Goal: Information Seeking & Learning: Find specific page/section

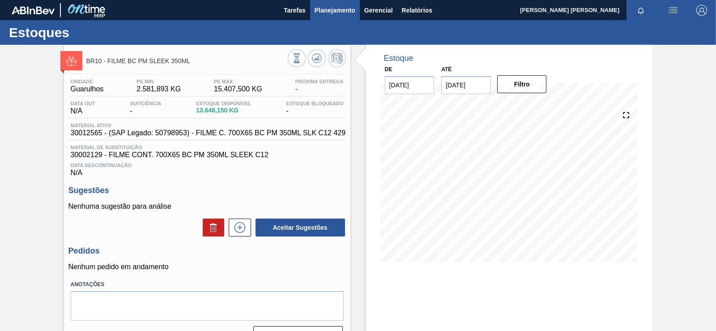
click at [333, 13] on span "Planejamento" at bounding box center [334, 10] width 41 height 11
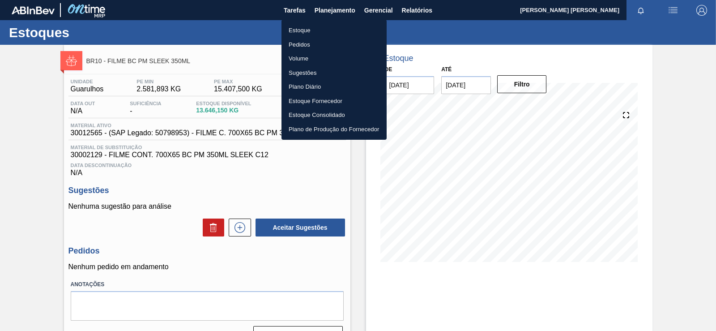
click at [301, 27] on li "Estoque" at bounding box center [333, 30] width 105 height 14
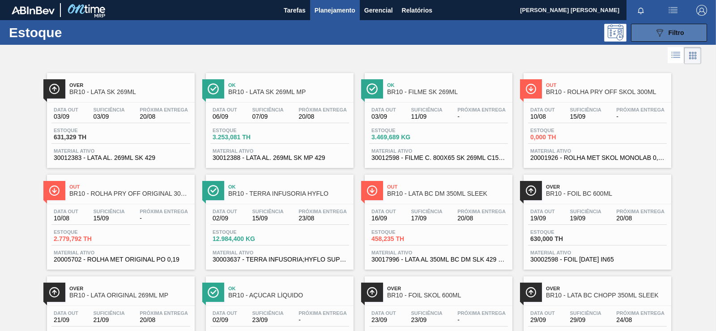
click at [677, 27] on div "089F7B8B-B2A5-4AFE-B5C0-19BA573D28AC Filtro" at bounding box center [669, 32] width 30 height 11
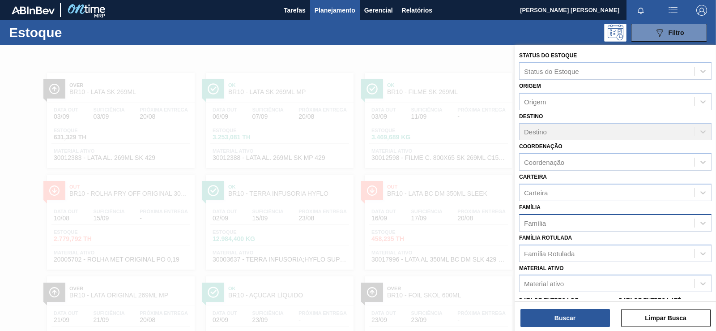
click at [582, 226] on div "Família" at bounding box center [606, 222] width 175 height 13
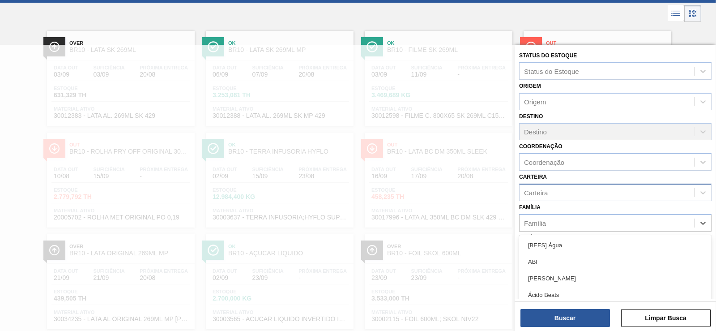
click at [575, 193] on div "Carteira" at bounding box center [606, 192] width 175 height 13
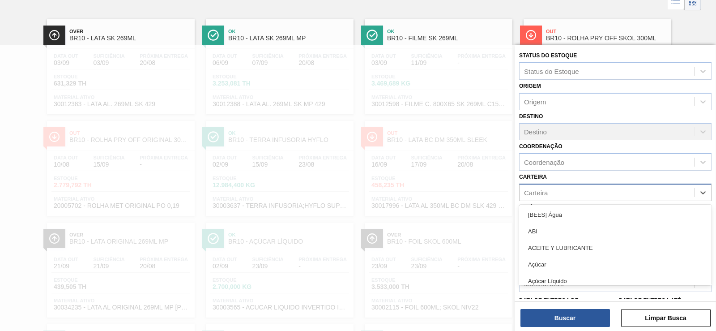
scroll to position [54, 0]
type input "rolha"
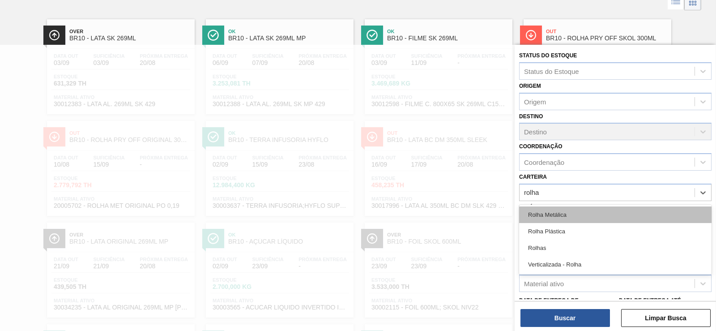
click at [566, 216] on div "Rolha Metálica" at bounding box center [615, 214] width 192 height 17
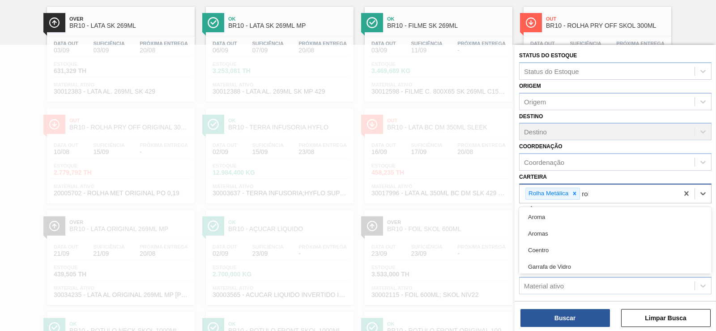
scroll to position [68, 0]
type input "rolha"
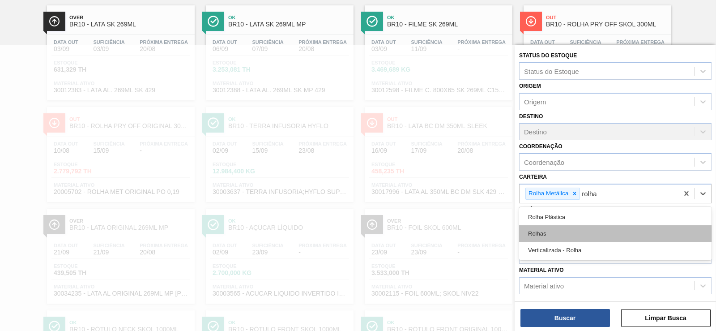
click at [577, 231] on div "Rolhas" at bounding box center [615, 233] width 192 height 17
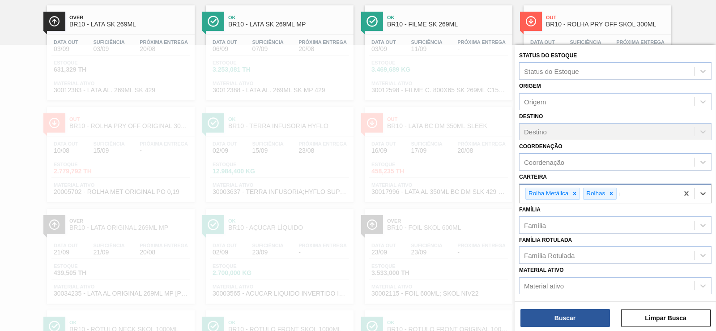
scroll to position [81, 0]
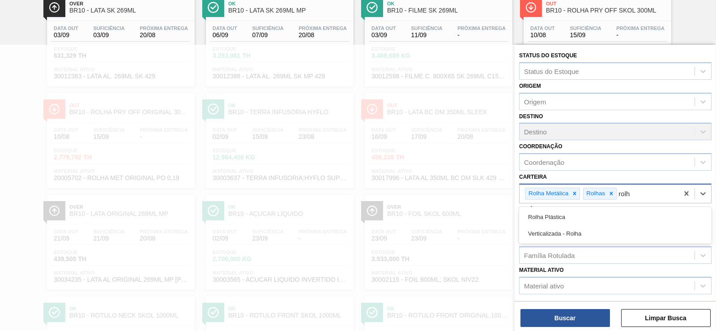
type input "rolha"
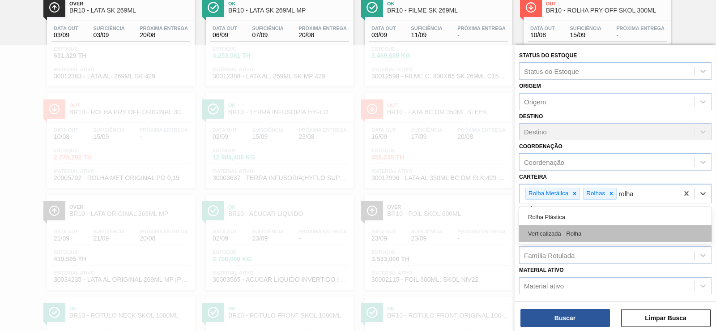
click at [608, 229] on div "Verticalizada - Rolha" at bounding box center [615, 233] width 192 height 17
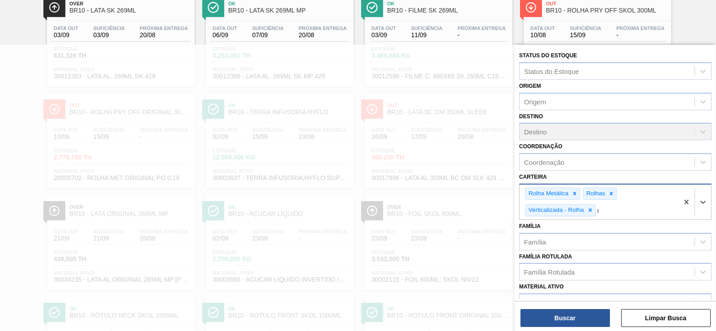
scroll to position [112, 0]
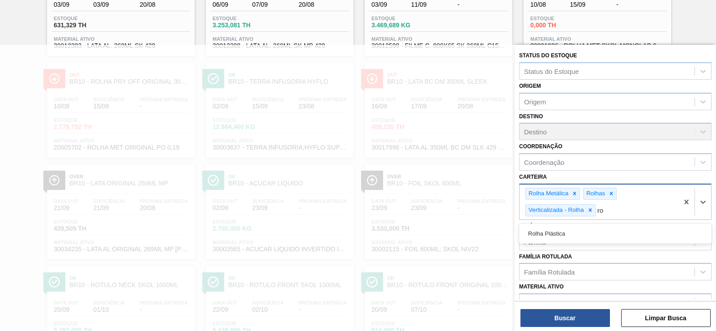
type input "r"
click at [646, 212] on icon at bounding box center [643, 210] width 6 height 6
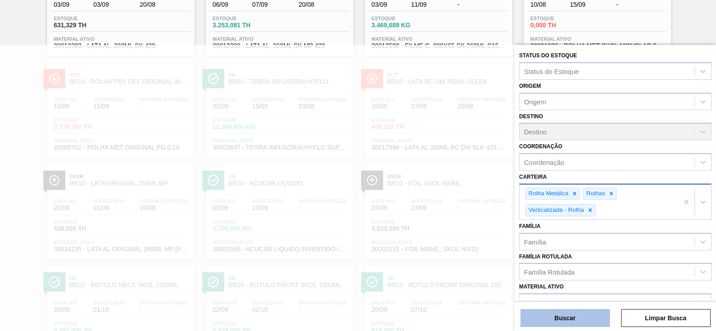
click at [555, 323] on button "Buscar" at bounding box center [564, 318] width 89 height 18
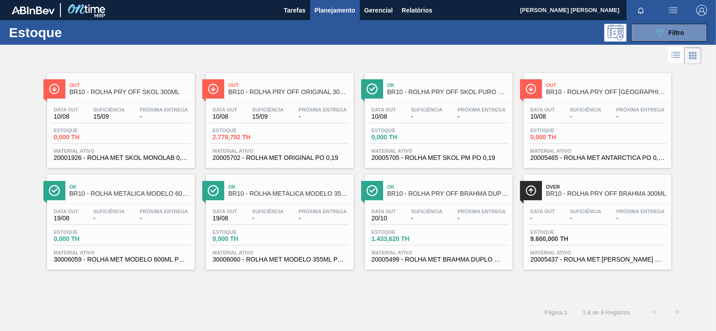
click at [461, 190] on span "BR10 - ROLHA PRY OFF BRAHMA DUPLO MALTE 300ML" at bounding box center [447, 193] width 121 height 7
click at [679, 34] on span "Filtro" at bounding box center [676, 32] width 16 height 7
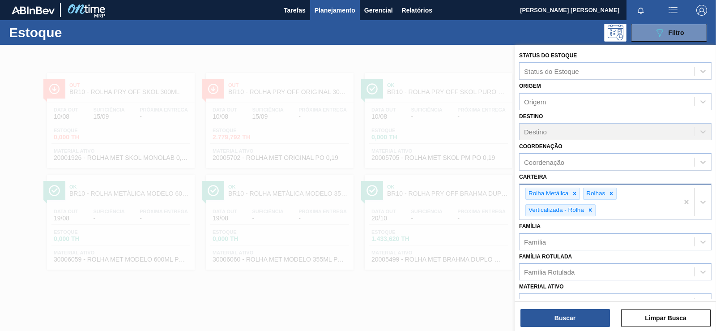
click at [609, 209] on div "Rolha Metálica Rolhas Verticalizada - Rolha" at bounding box center [598, 201] width 159 height 35
type input "rolha"
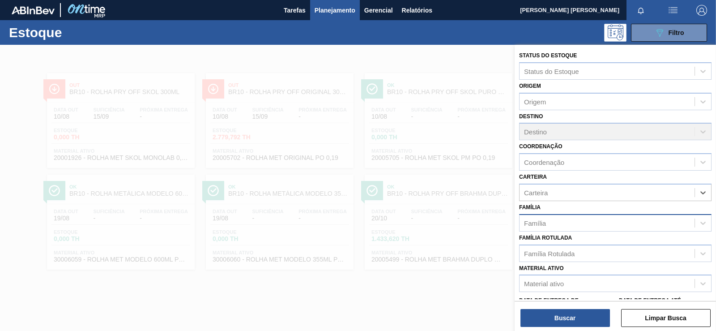
click at [654, 225] on div "Família" at bounding box center [606, 222] width 175 height 13
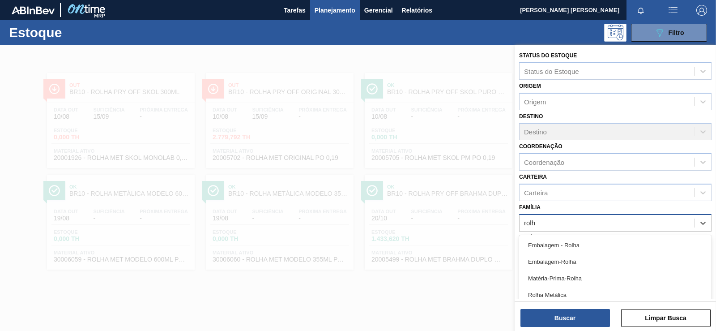
type input "rolha"
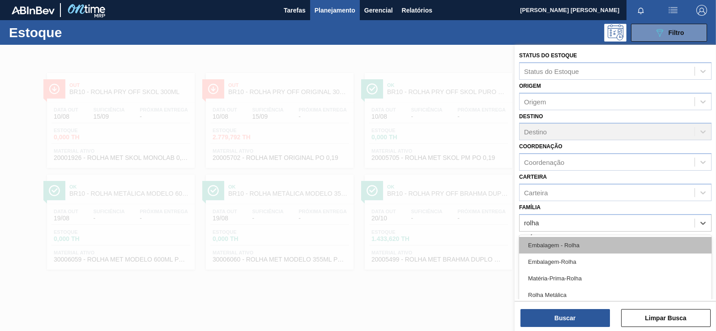
click at [617, 247] on div "Embalagem - Rolha" at bounding box center [615, 245] width 192 height 17
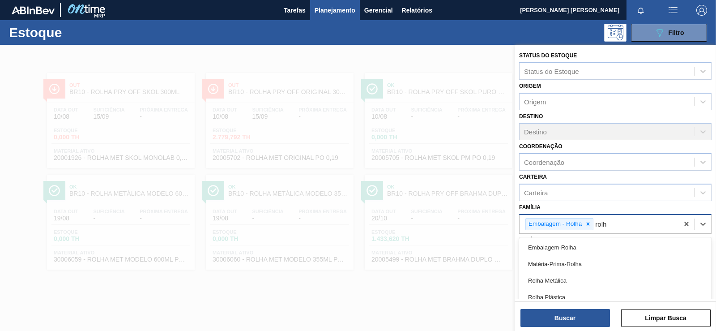
type input "rolha"
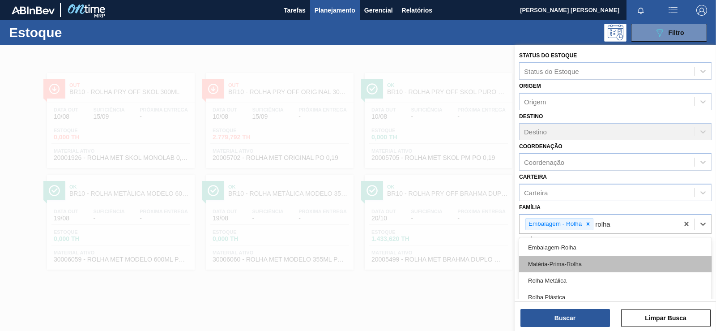
click at [635, 265] on div "Matéria-Prima-Rolha" at bounding box center [615, 263] width 192 height 17
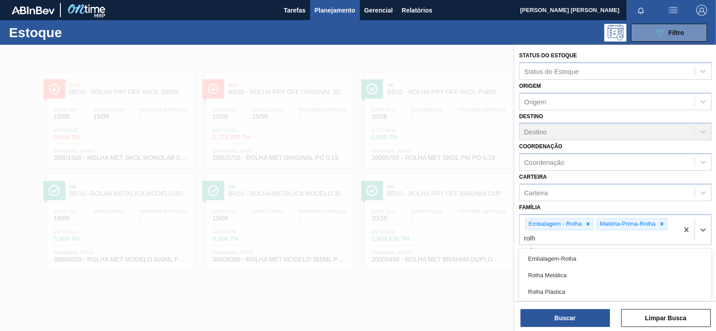
type input "rolha"
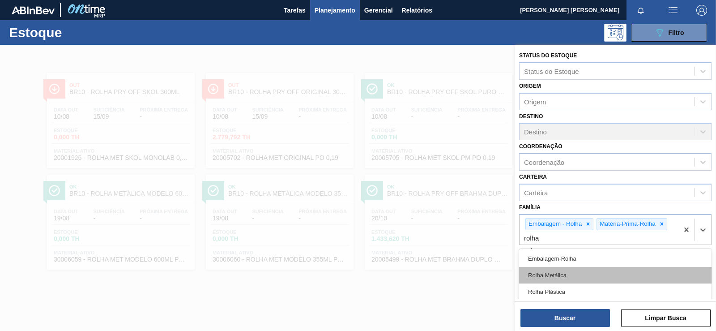
click at [631, 270] on div "Rolha Metálica" at bounding box center [615, 275] width 192 height 17
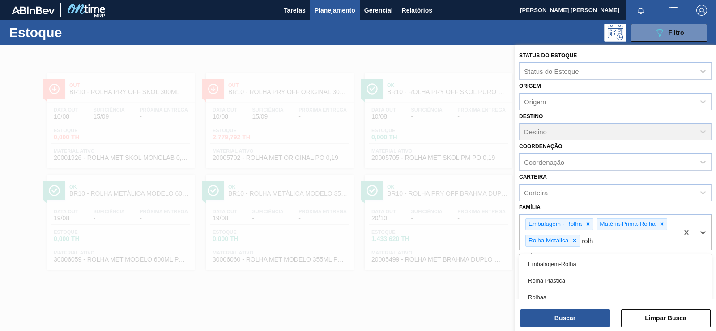
type input "rolha"
click at [631, 270] on div "Embalagem-Rolha" at bounding box center [615, 263] width 192 height 17
type input "rolha"
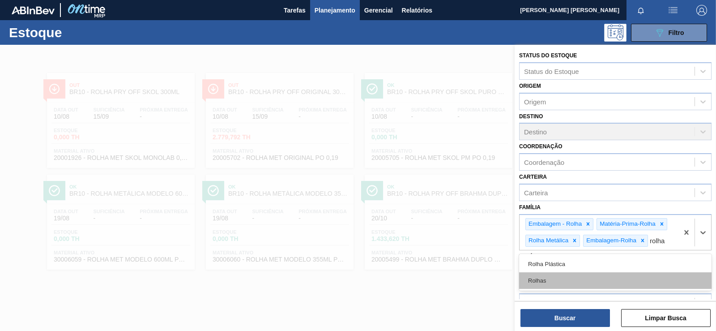
click at [621, 277] on div "Rolhas" at bounding box center [615, 280] width 192 height 17
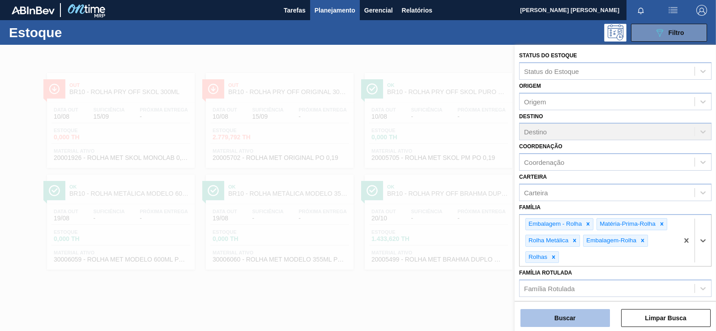
click at [608, 310] on button "Buscar" at bounding box center [564, 318] width 89 height 18
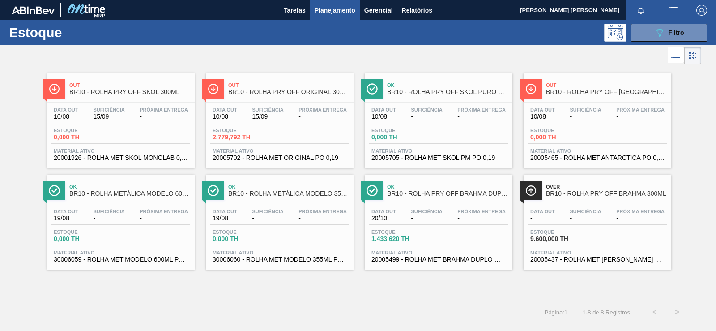
drag, startPoint x: 552, startPoint y: 150, endPoint x: 548, endPoint y: 173, distance: 23.2
drag, startPoint x: 420, startPoint y: 265, endPoint x: 427, endPoint y: 221, distance: 44.9
click at [693, 34] on button "089F7B8B-B2A5-4AFE-B5C0-19BA573D28AC Filtro" at bounding box center [669, 33] width 76 height 18
